Goal: Find specific page/section: Find specific page/section

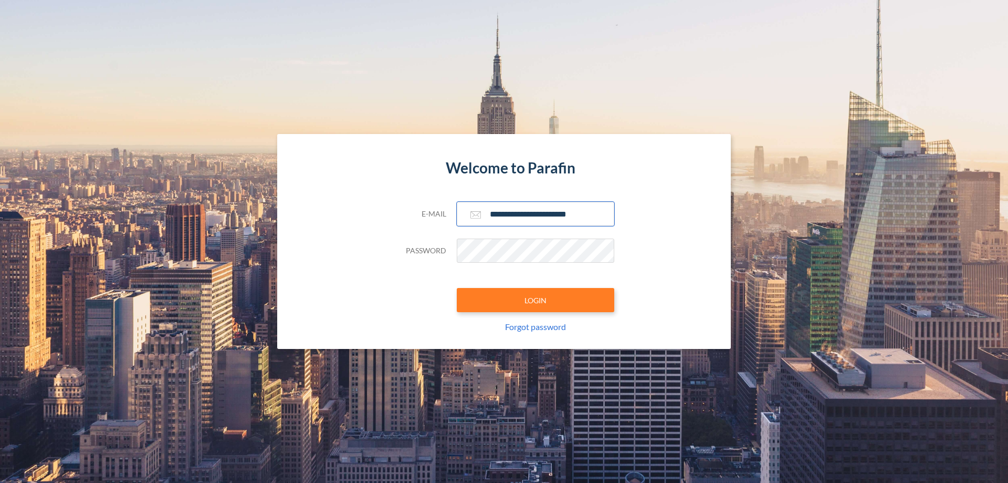
type input "**********"
click at [536, 300] on button "LOGIN" at bounding box center [536, 300] width 158 height 24
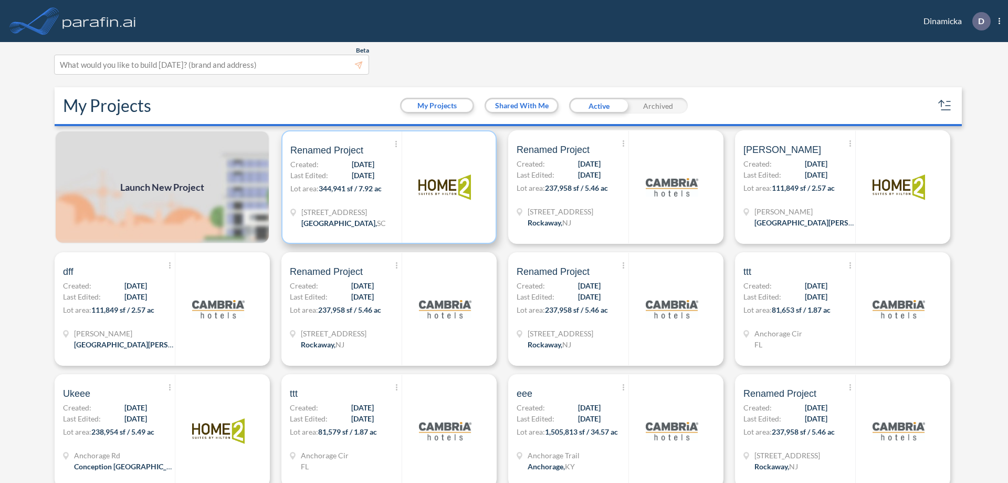
scroll to position [3, 0]
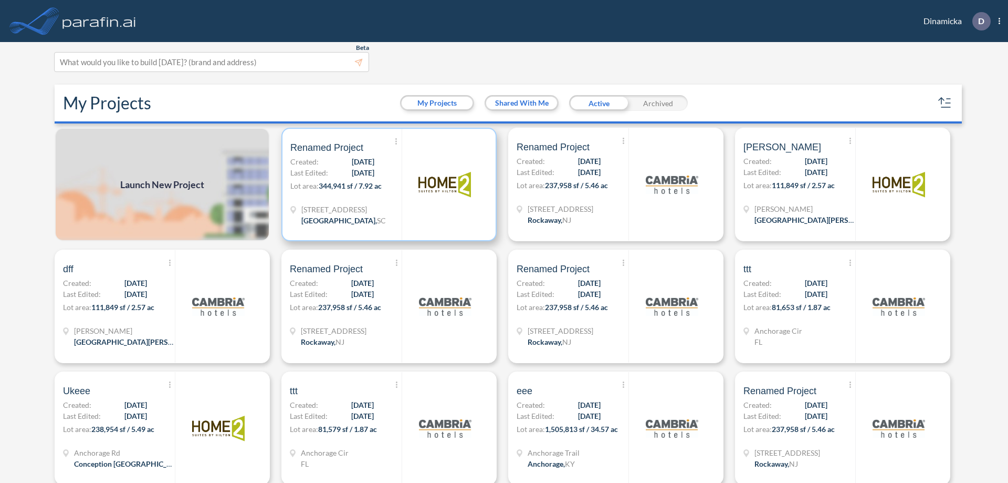
click at [387, 184] on p "Lot area: 344,941 sf / 7.92 ac" at bounding box center [345, 187] width 111 height 15
